Goal: Task Accomplishment & Management: Manage account settings

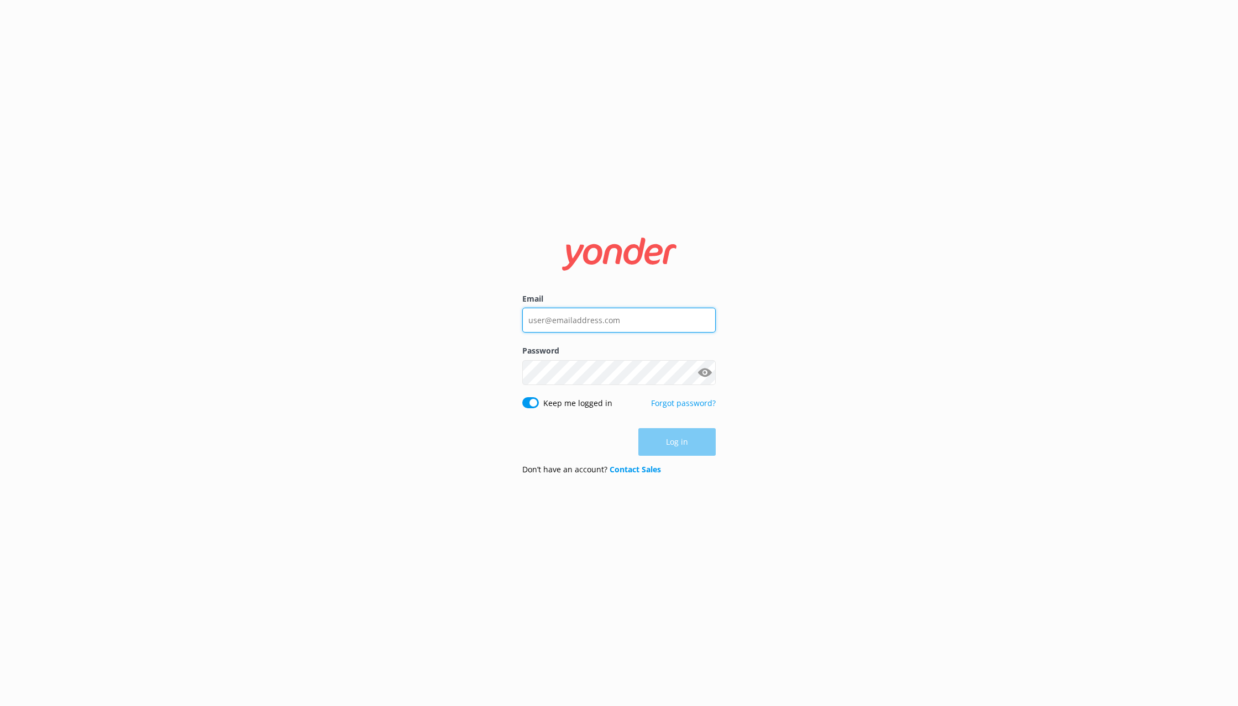
click at [632, 314] on input "Email" at bounding box center [618, 320] width 193 height 25
type input "[EMAIL_ADDRESS][DOMAIN_NAME]"
click at [667, 440] on button "Log in" at bounding box center [676, 443] width 77 height 28
click at [628, 319] on input "Email" at bounding box center [618, 320] width 193 height 25
drag, startPoint x: 624, startPoint y: 322, endPoint x: 497, endPoint y: 319, distance: 127.2
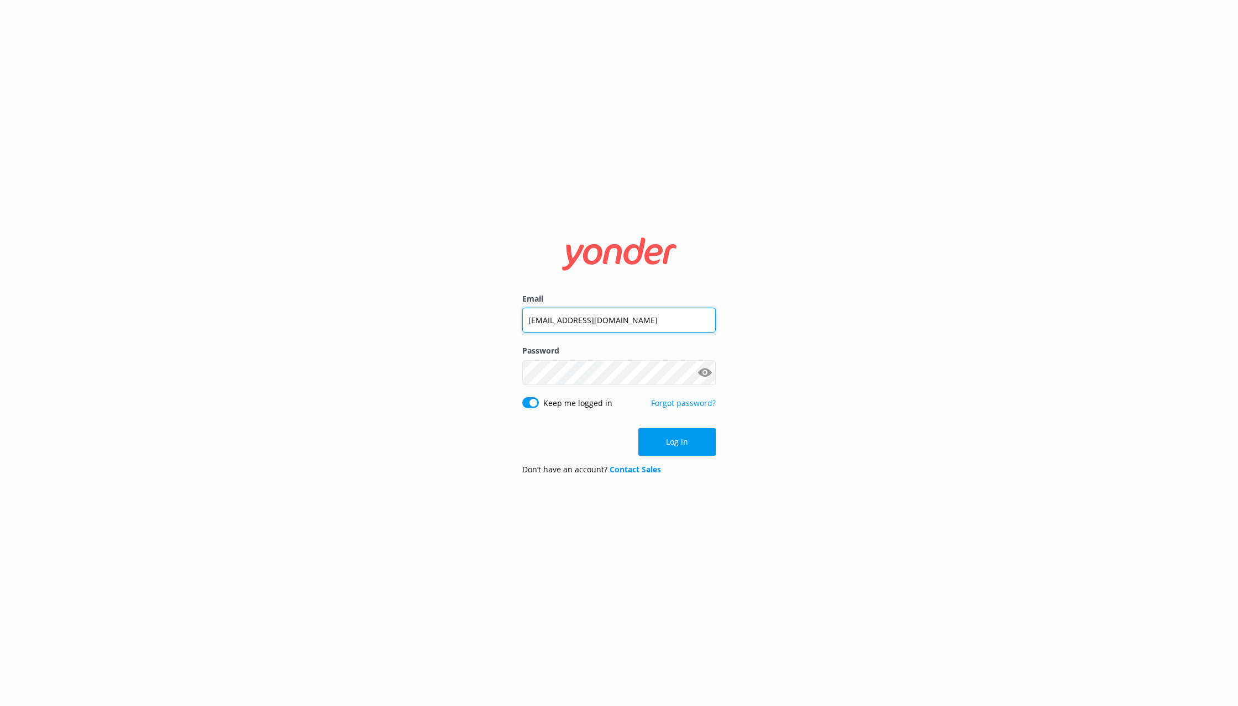
click at [522, 319] on input "[EMAIL_ADDRESS][DOMAIN_NAME]" at bounding box center [618, 320] width 193 height 25
type input "[PERSON_NAME][EMAIL_ADDRESS][DOMAIN_NAME]"
click at [660, 438] on button "Log in" at bounding box center [676, 443] width 77 height 28
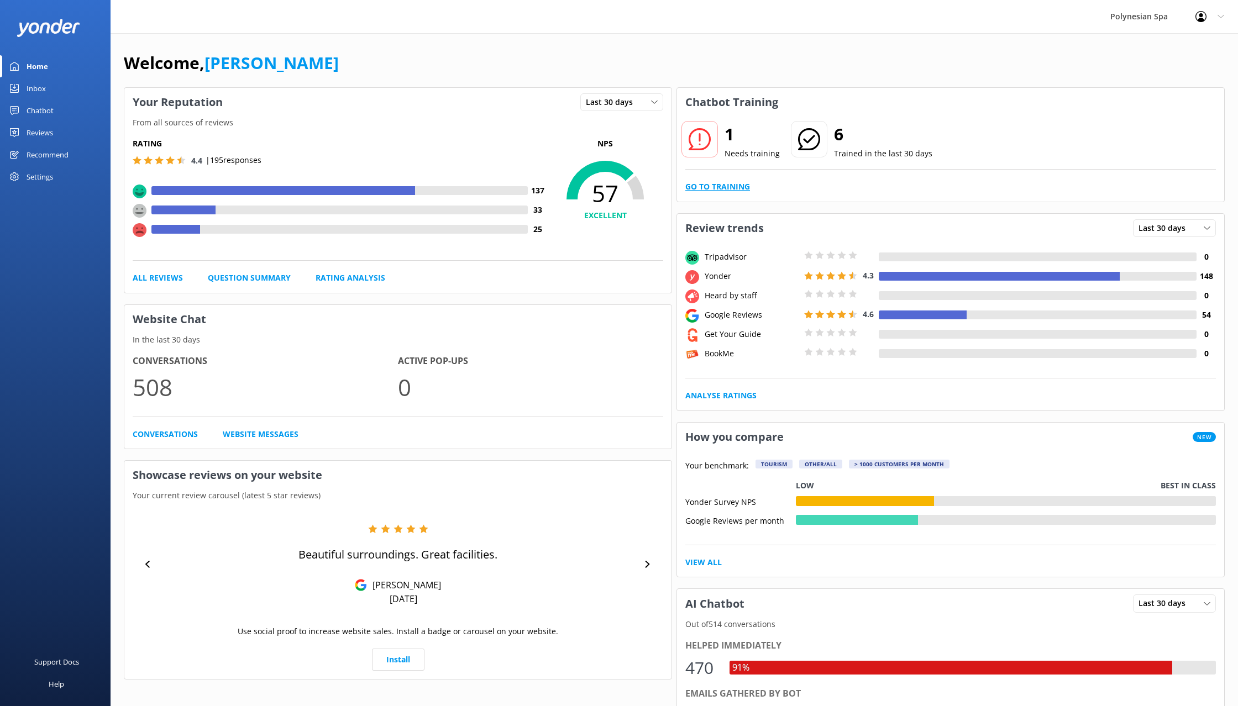
click at [710, 187] on link "Go to Training" at bounding box center [717, 187] width 65 height 12
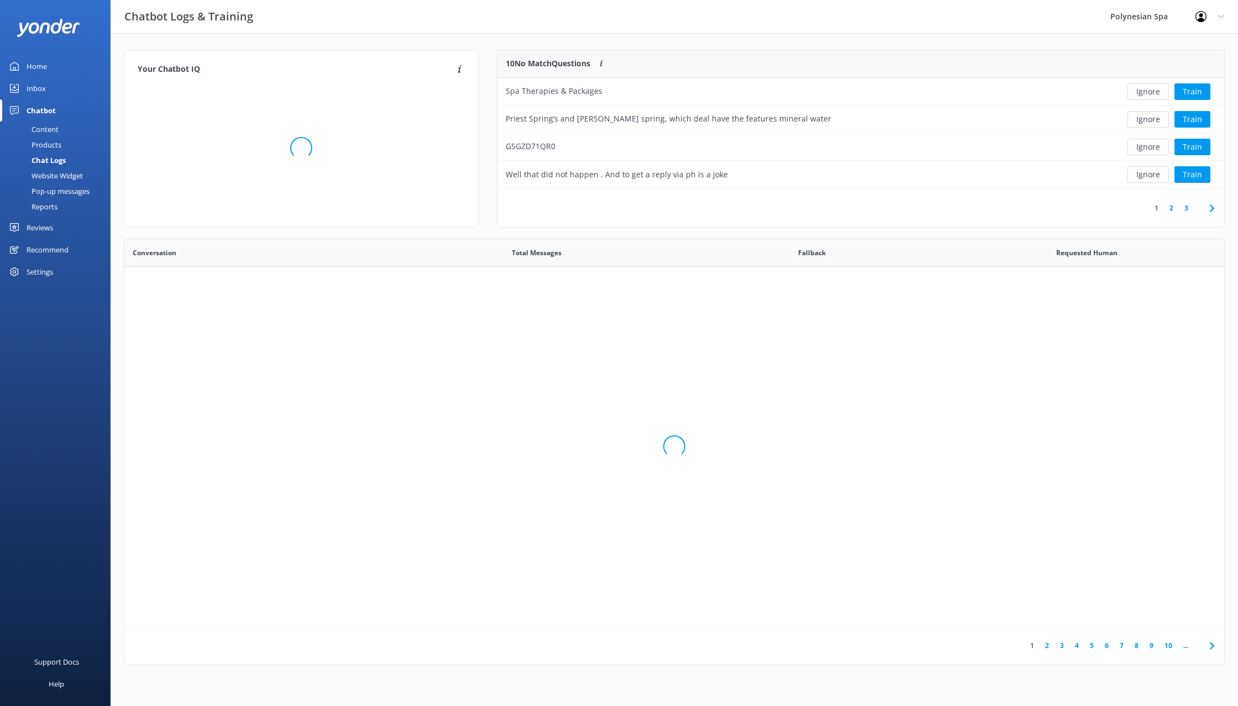
scroll to position [139, 727]
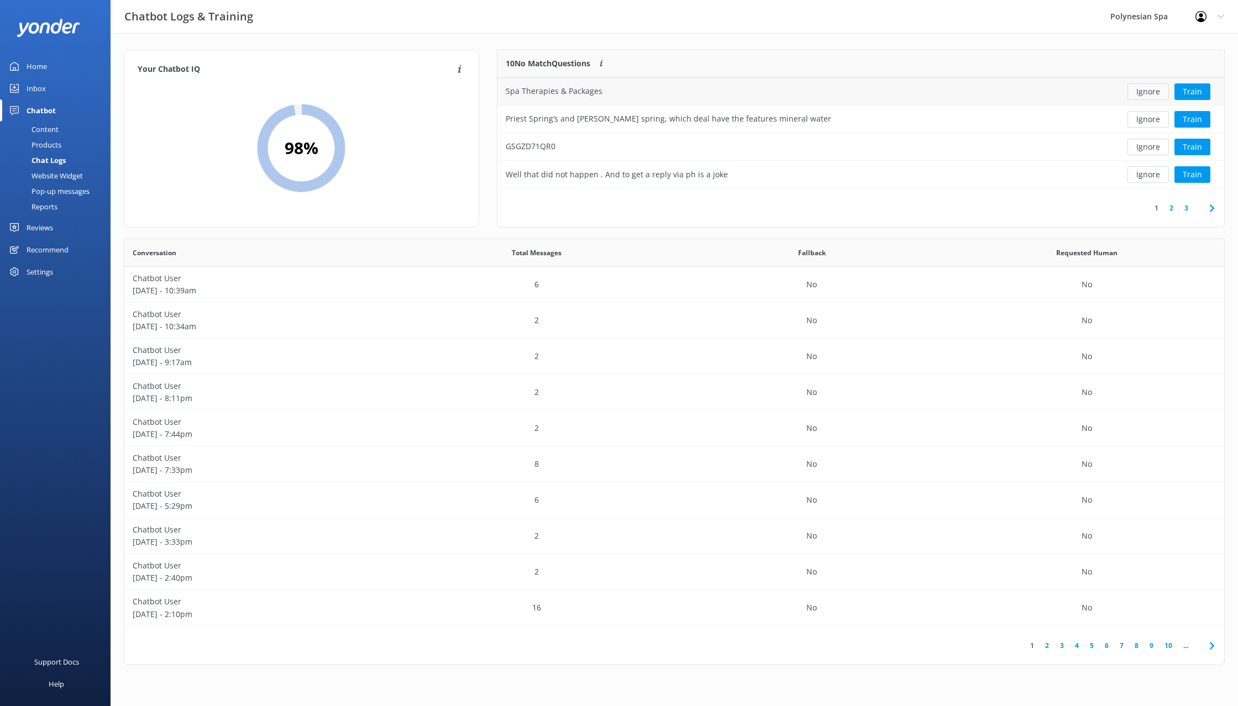
click at [1146, 93] on button "Ignore" at bounding box center [1147, 91] width 41 height 17
click at [1146, 96] on button "Ignore" at bounding box center [1147, 91] width 41 height 17
click at [1147, 92] on button "Ignore" at bounding box center [1147, 91] width 41 height 17
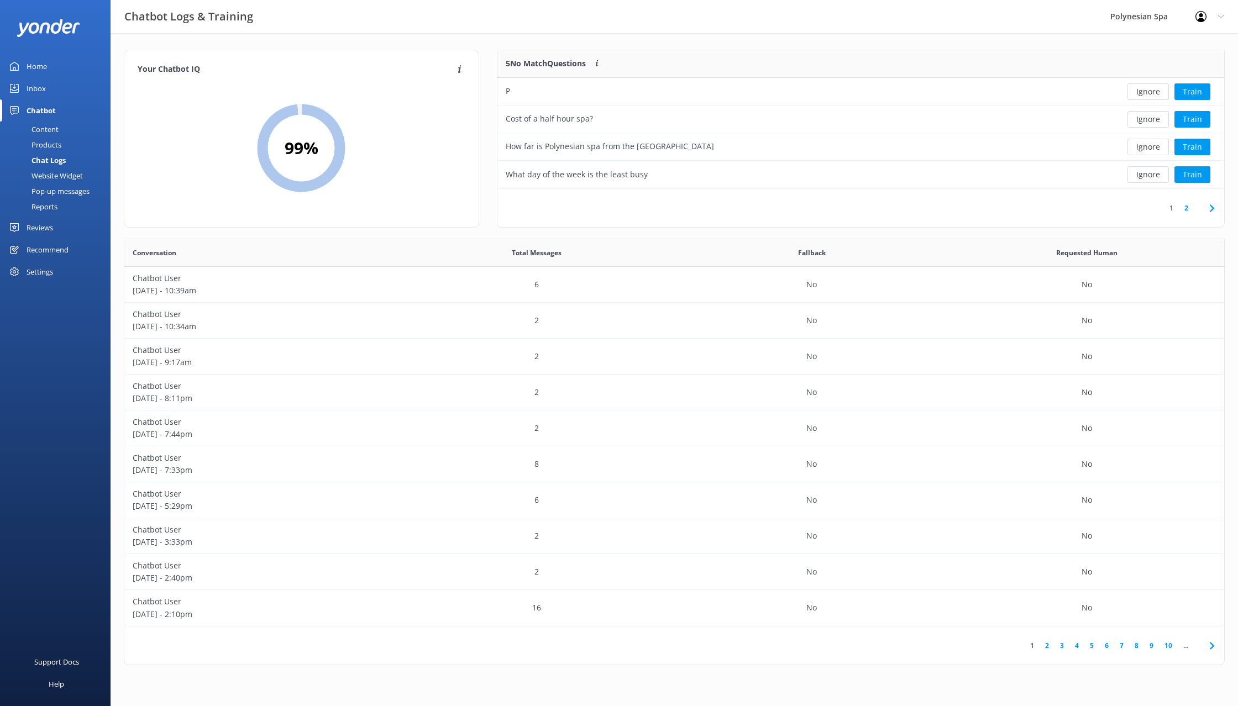
click at [1147, 92] on button "Ignore" at bounding box center [1147, 91] width 41 height 17
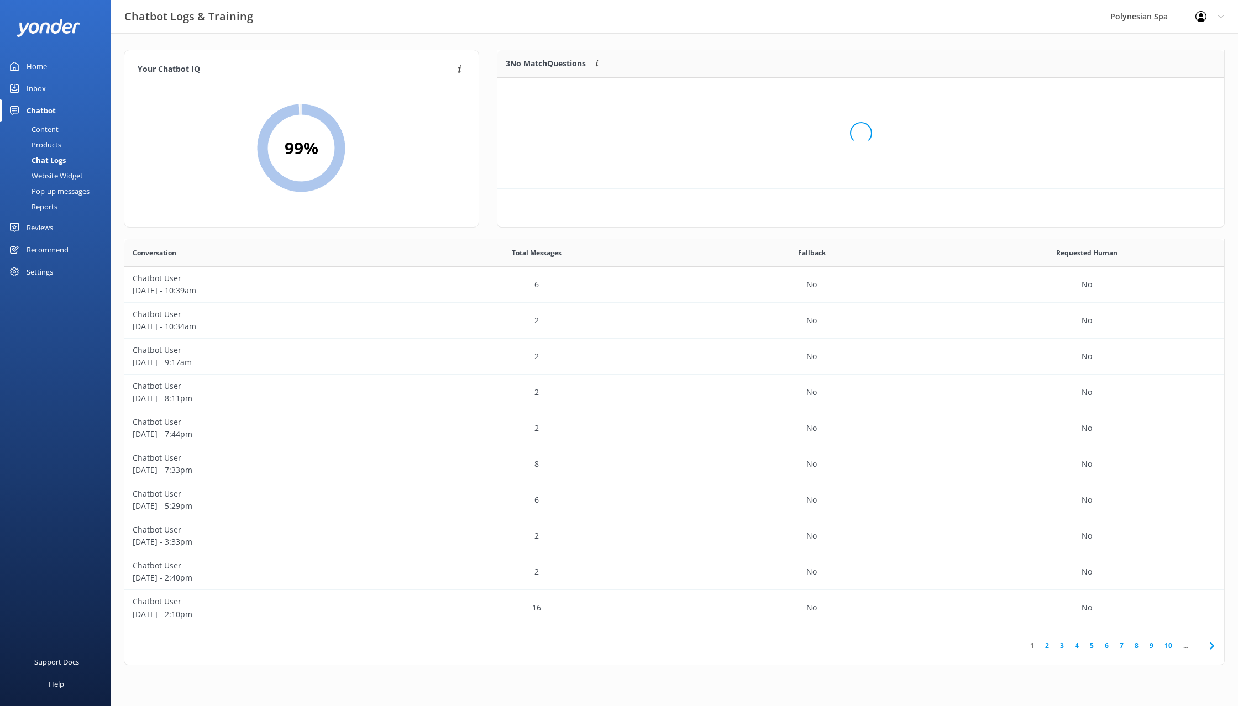
scroll to position [111, 727]
click at [1147, 92] on button "Ignore" at bounding box center [1147, 91] width 41 height 17
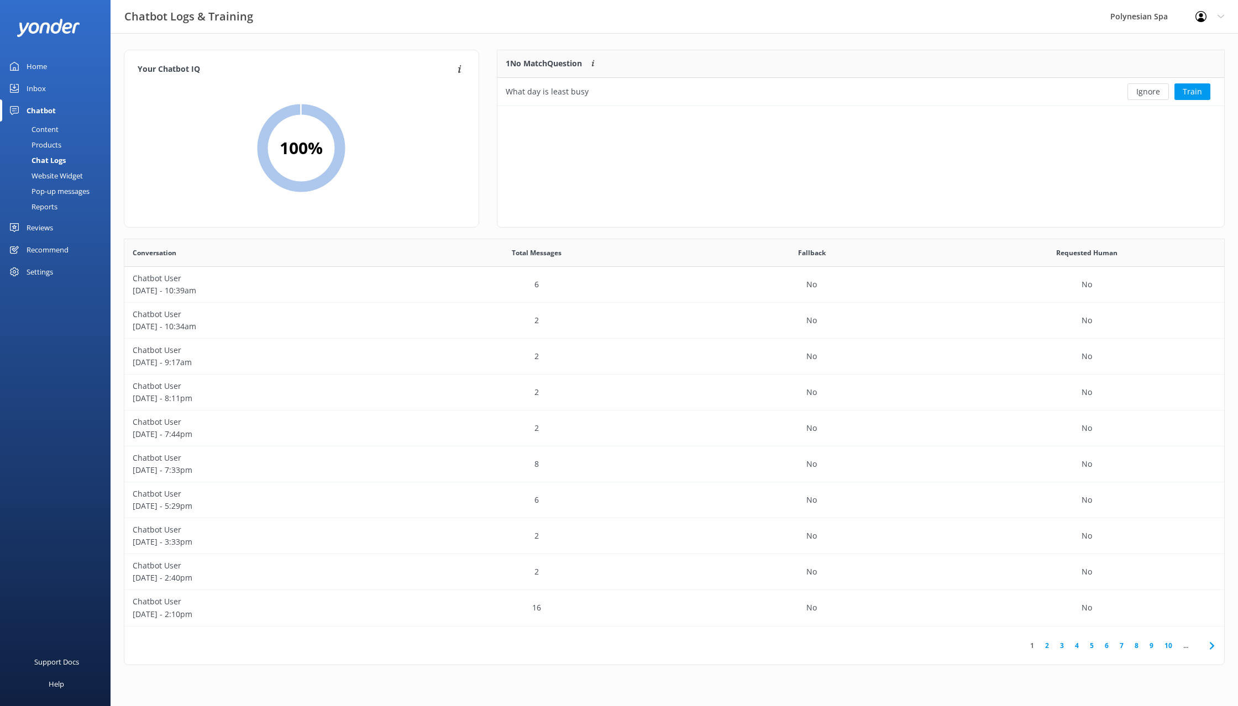
click at [1147, 92] on button "Ignore" at bounding box center [1147, 91] width 41 height 17
click at [53, 59] on link "Home" at bounding box center [55, 66] width 111 height 22
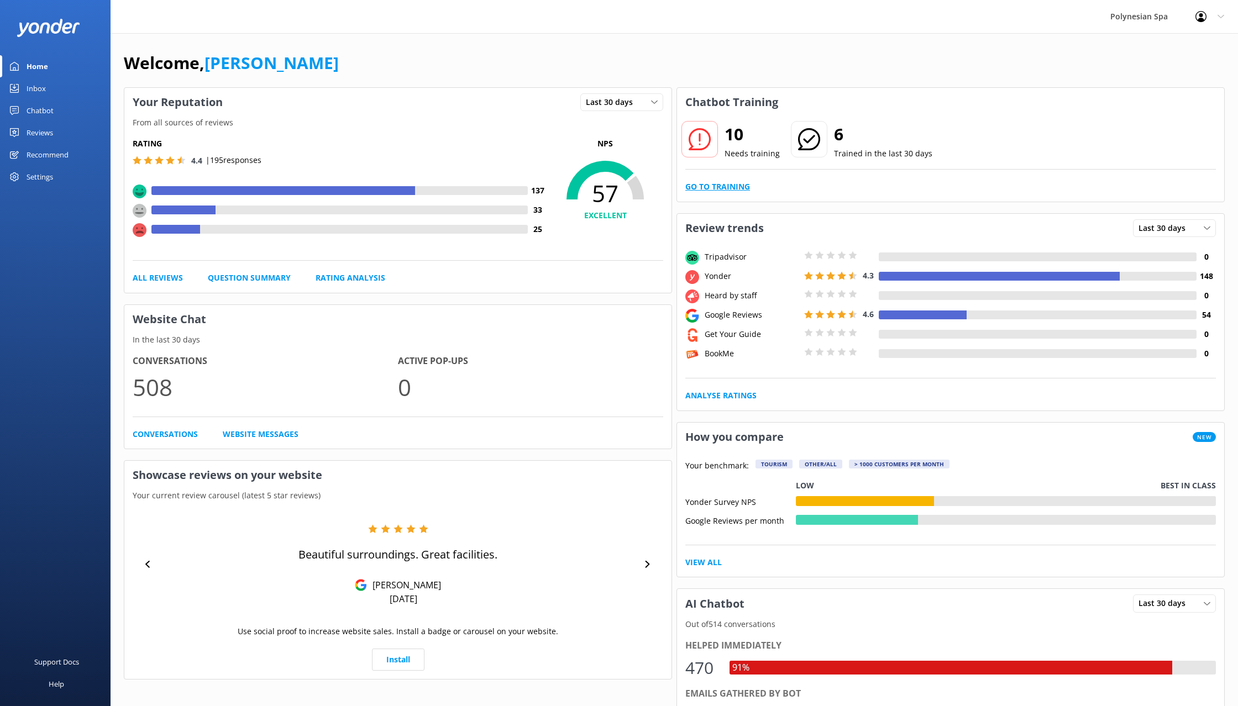
click at [741, 190] on link "Go to Training" at bounding box center [717, 187] width 65 height 12
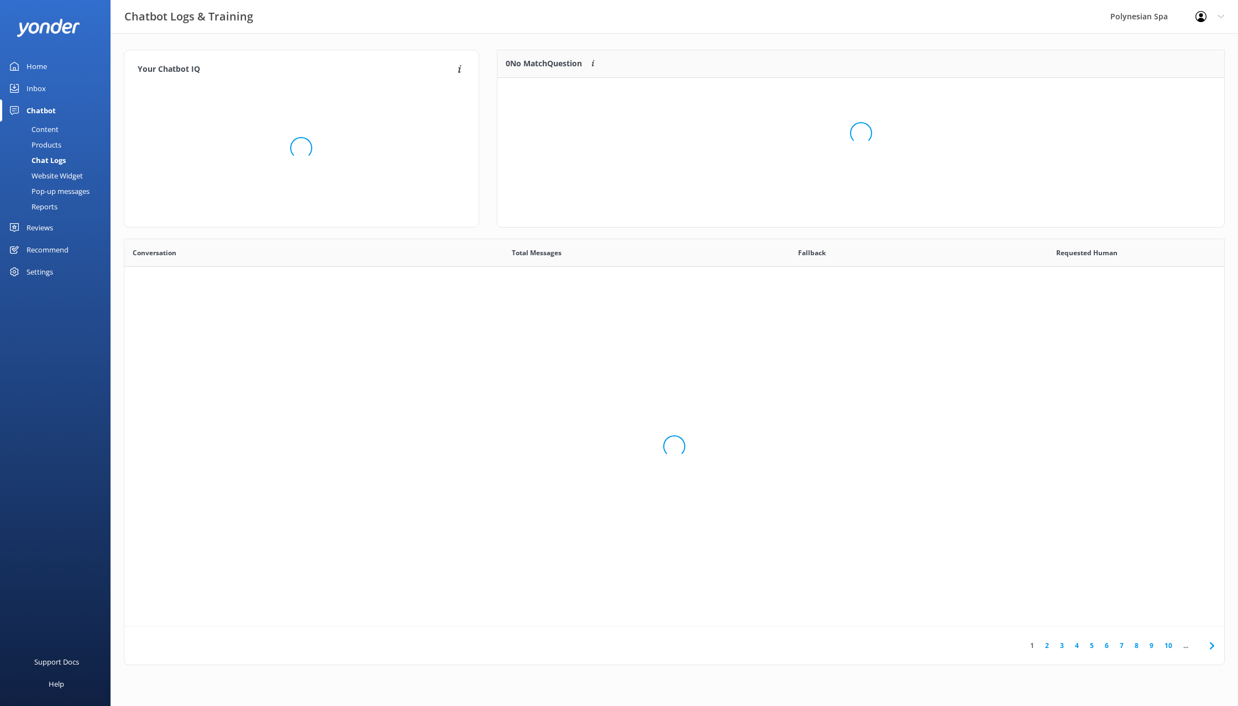
scroll to position [387, 1100]
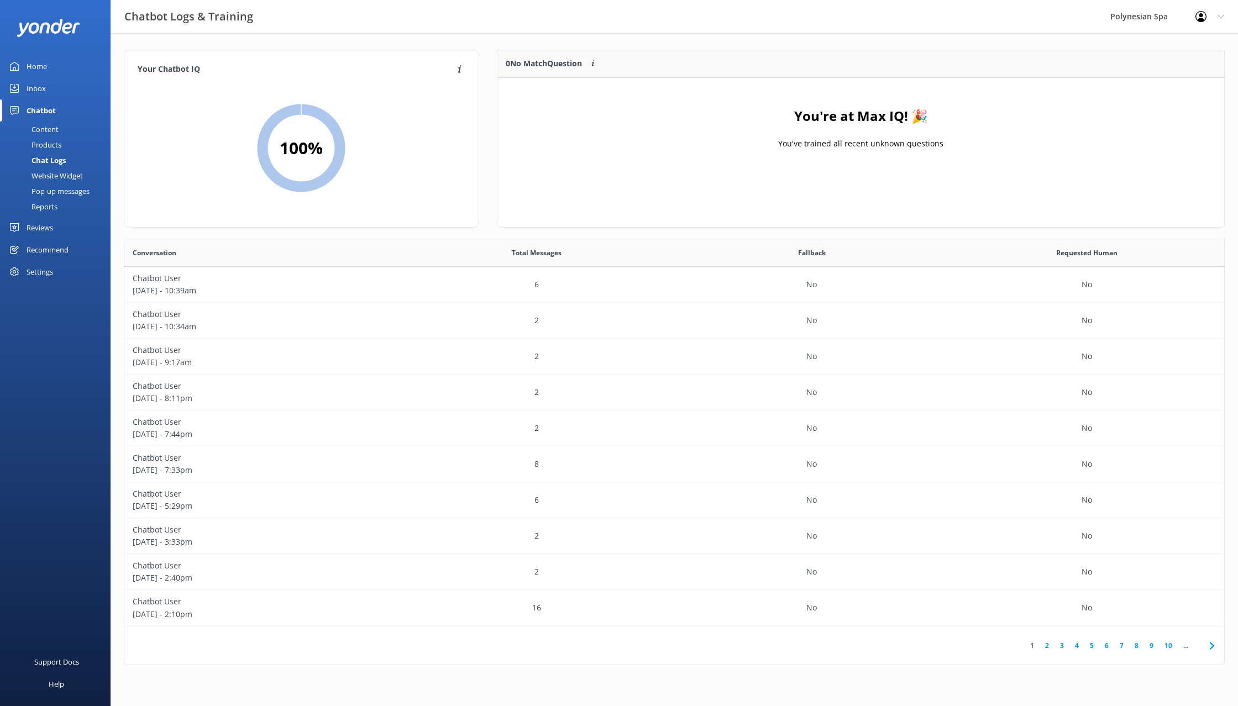
click at [60, 61] on link "Home" at bounding box center [55, 66] width 111 height 22
